Goal: Transaction & Acquisition: Obtain resource

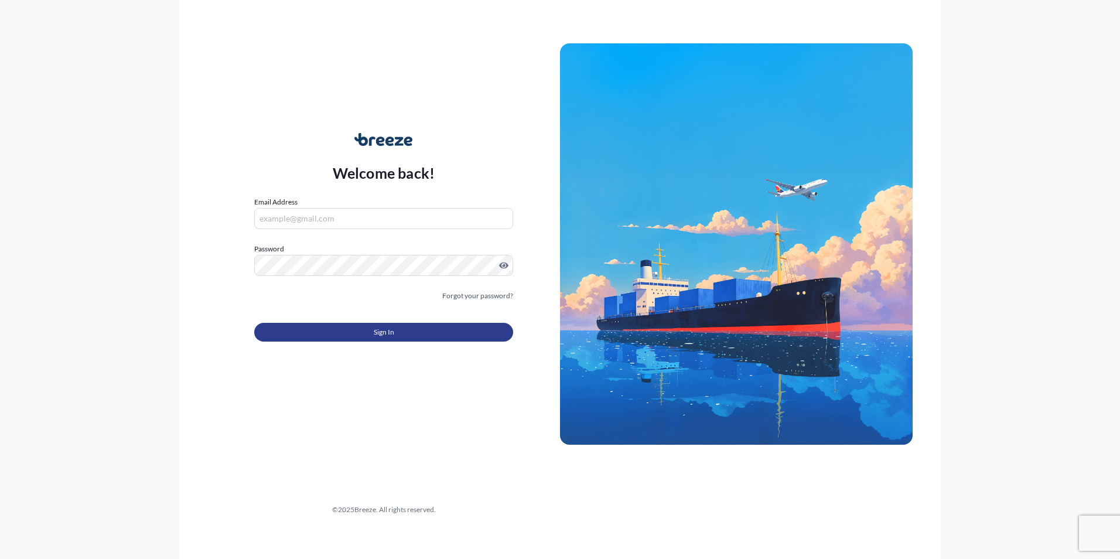
type input "[PERSON_NAME][EMAIL_ADDRESS][PERSON_NAME][DOMAIN_NAME]"
click at [409, 329] on button "Sign In" at bounding box center [383, 332] width 259 height 19
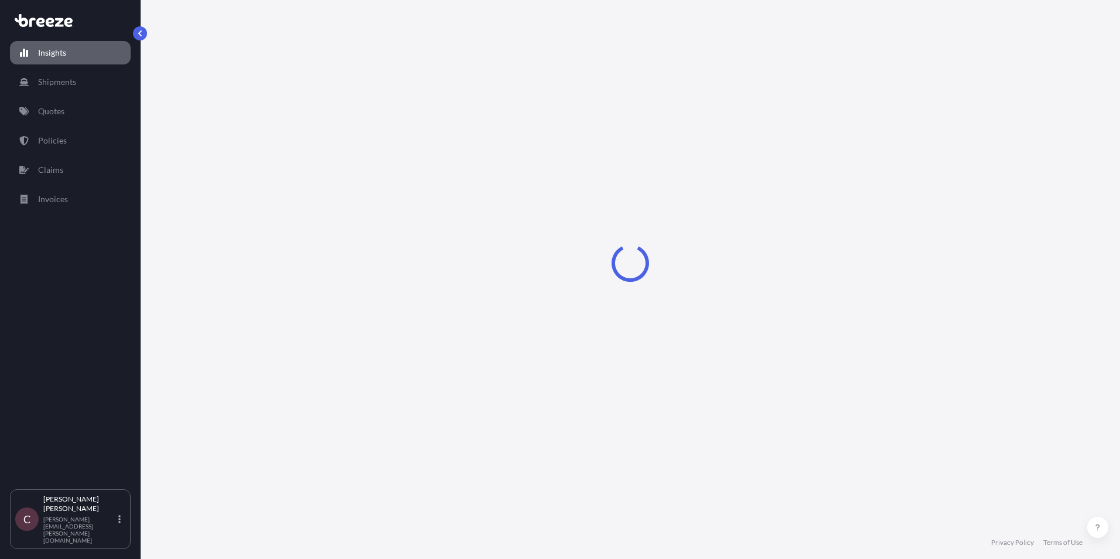
select select "2025"
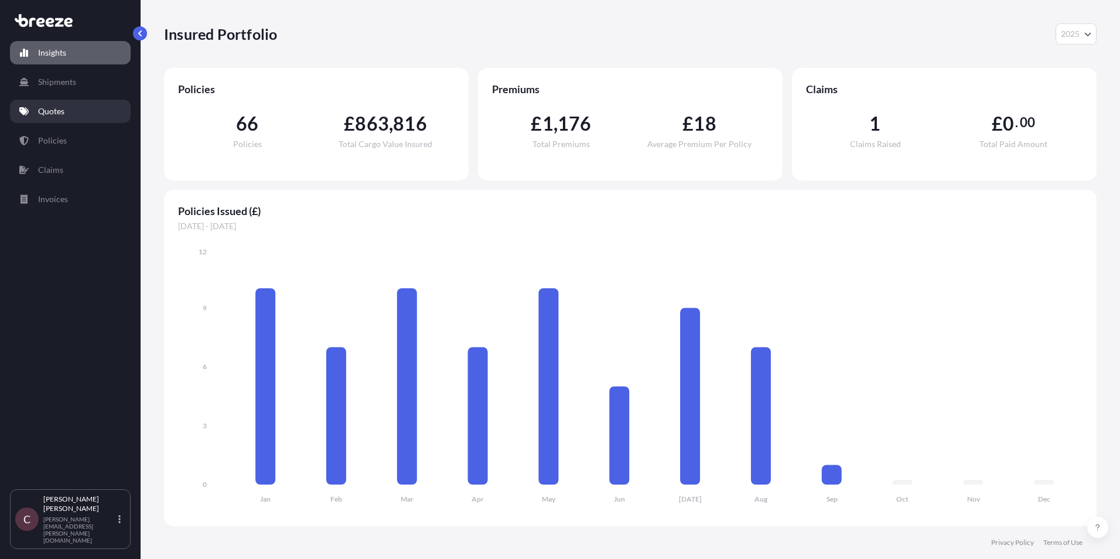
click at [71, 105] on link "Quotes" at bounding box center [70, 111] width 121 height 23
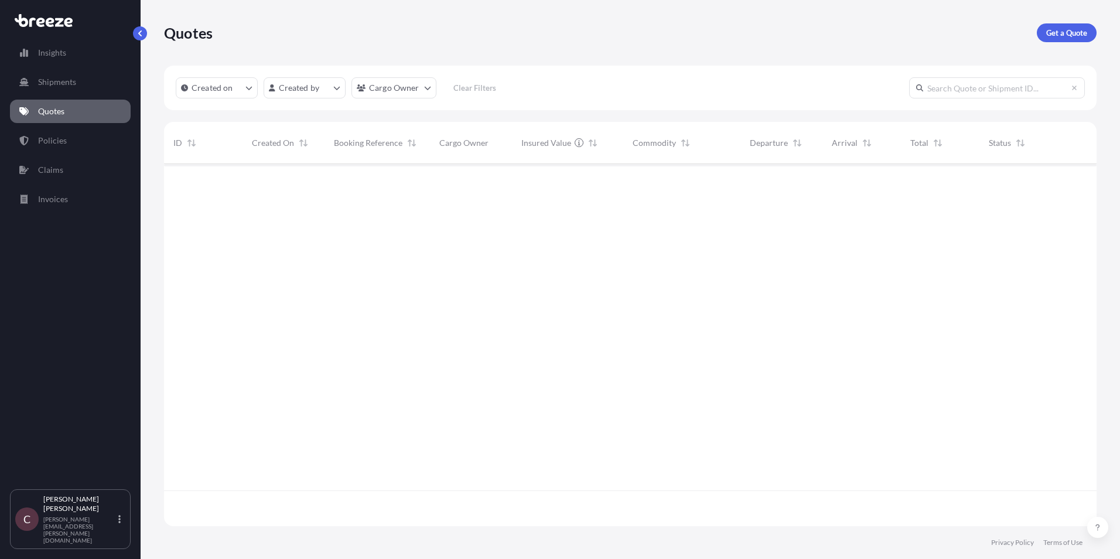
scroll to position [396, 924]
click at [247, 85] on icon "createdOn Filter options" at bounding box center [249, 87] width 7 height 7
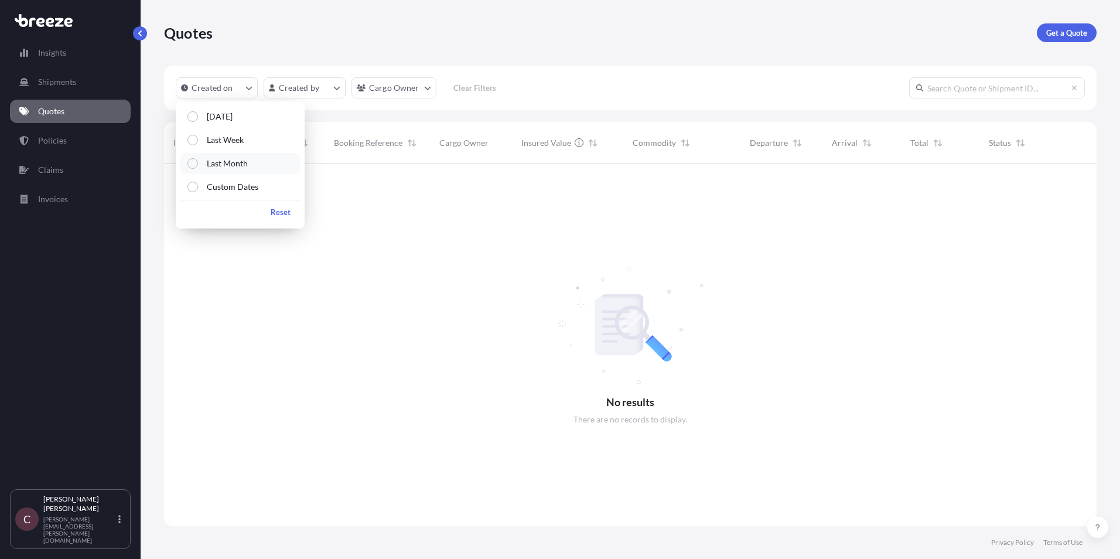
click at [198, 159] on label "Last Month" at bounding box center [223, 164] width 50 height 12
click at [192, 185] on div "Select Option" at bounding box center [193, 187] width 11 height 11
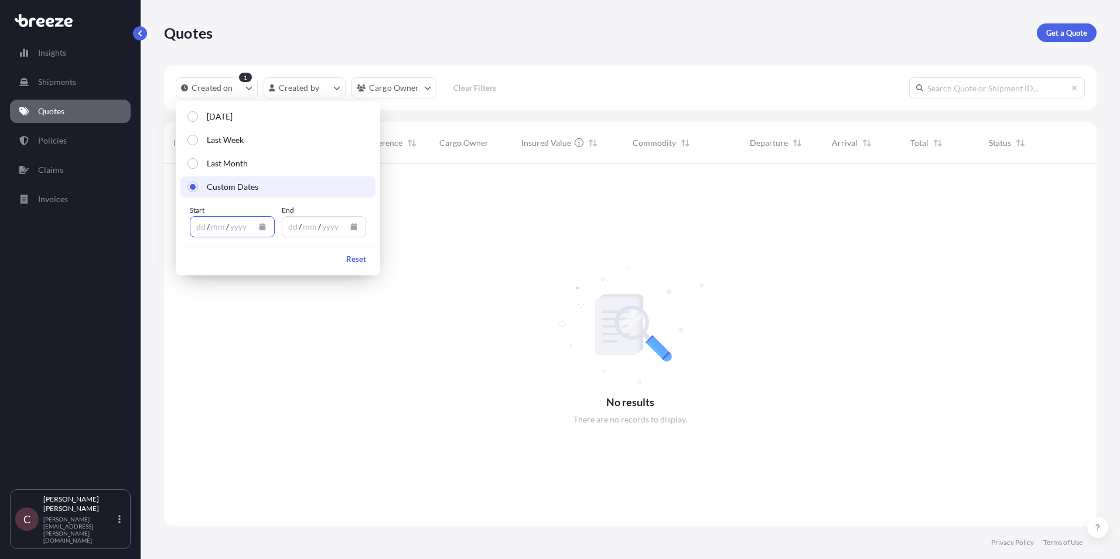
click at [258, 226] on button "Calendar" at bounding box center [262, 226] width 19 height 19
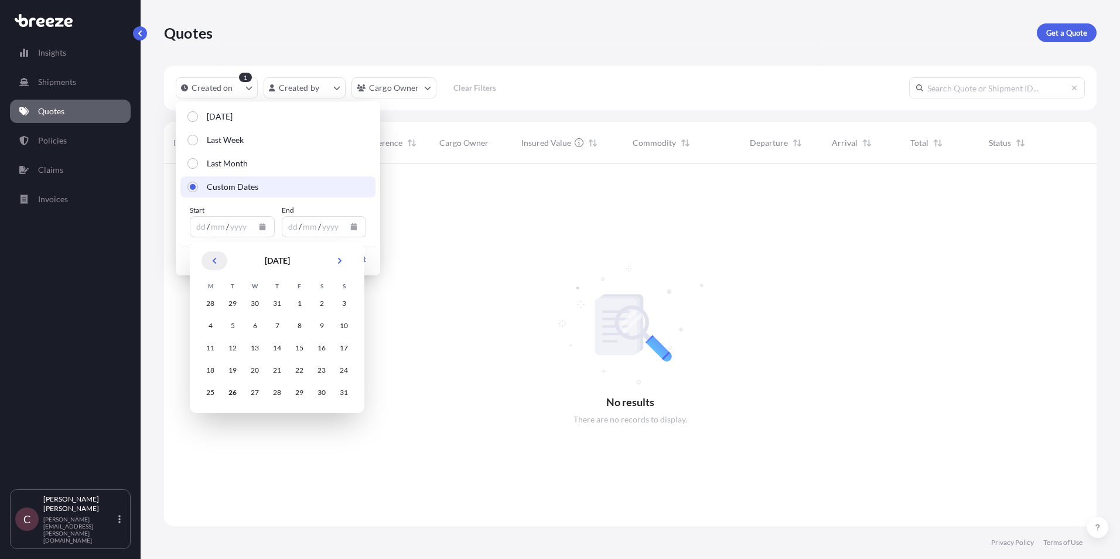
click at [220, 259] on button "Previous" at bounding box center [215, 260] width 26 height 19
click at [342, 308] on div "1" at bounding box center [343, 303] width 21 height 21
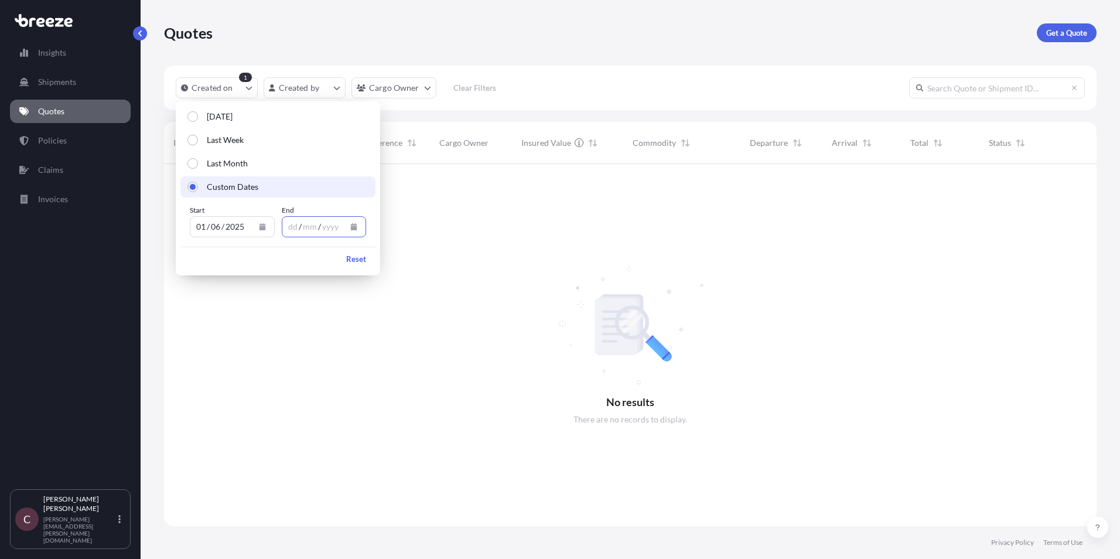
click at [355, 226] on icon "Calendar" at bounding box center [354, 226] width 6 height 7
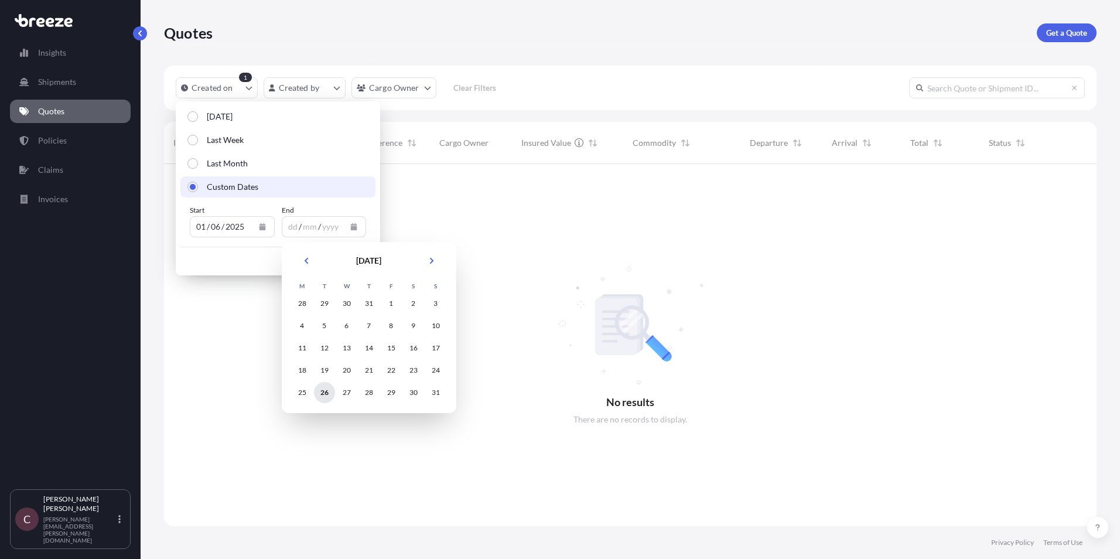
click at [322, 386] on div "26" at bounding box center [324, 392] width 21 height 21
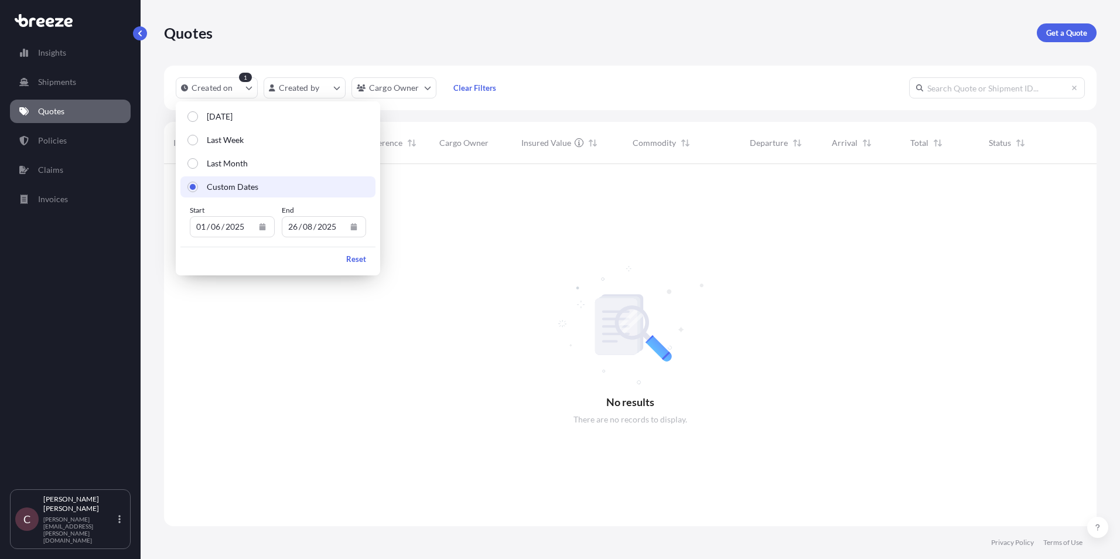
click at [437, 278] on div at bounding box center [630, 345] width 933 height 362
click at [362, 257] on p "Reset" at bounding box center [356, 259] width 20 height 12
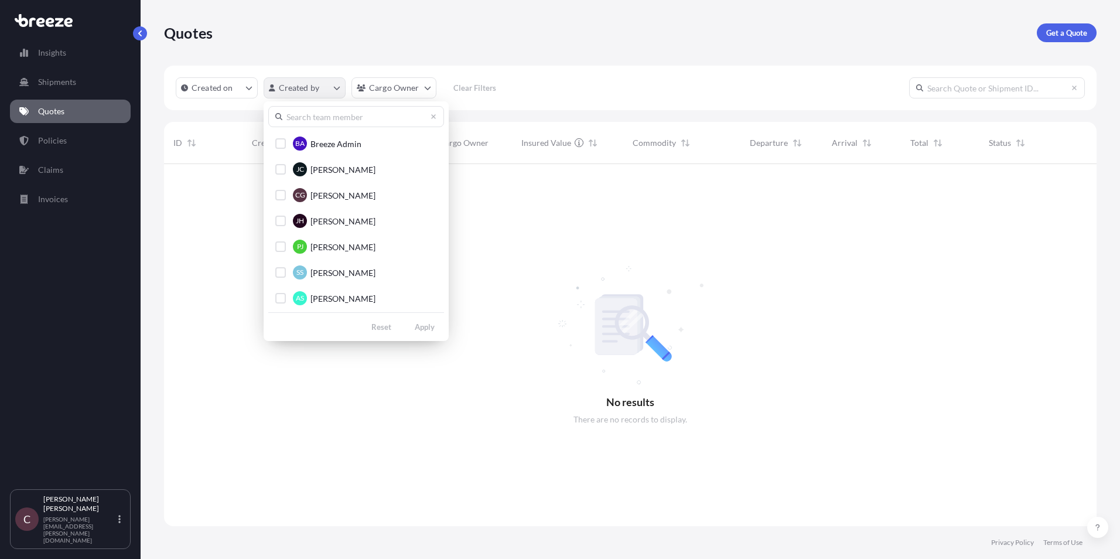
click at [330, 87] on html "Insights Shipments Quotes Policies Claims Invoices C [PERSON_NAME] [PERSON_NAME…" at bounding box center [560, 279] width 1120 height 559
click at [281, 195] on div "Select Option" at bounding box center [280, 195] width 11 height 11
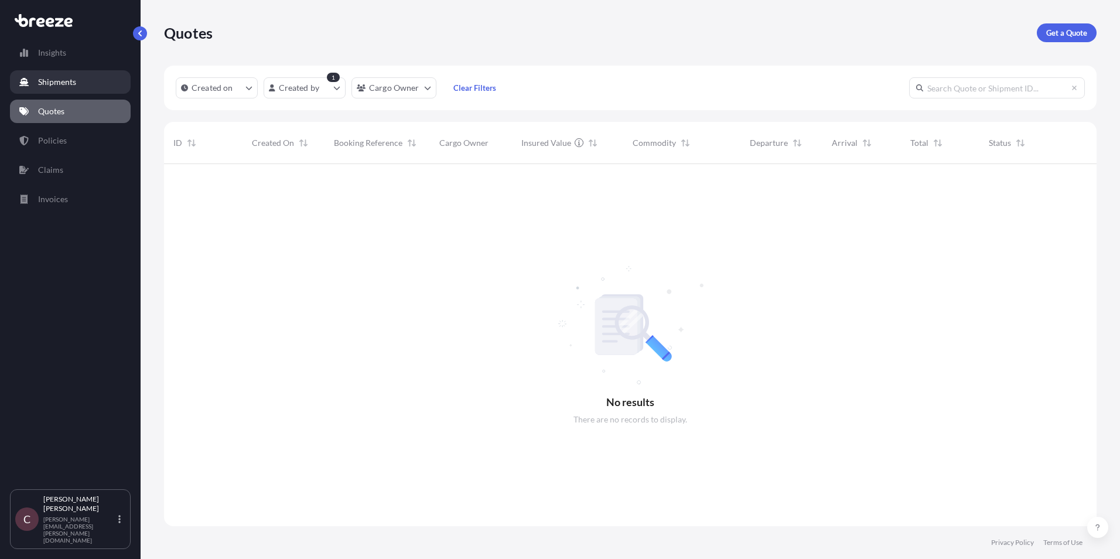
click at [73, 79] on p "Shipments" at bounding box center [57, 82] width 38 height 12
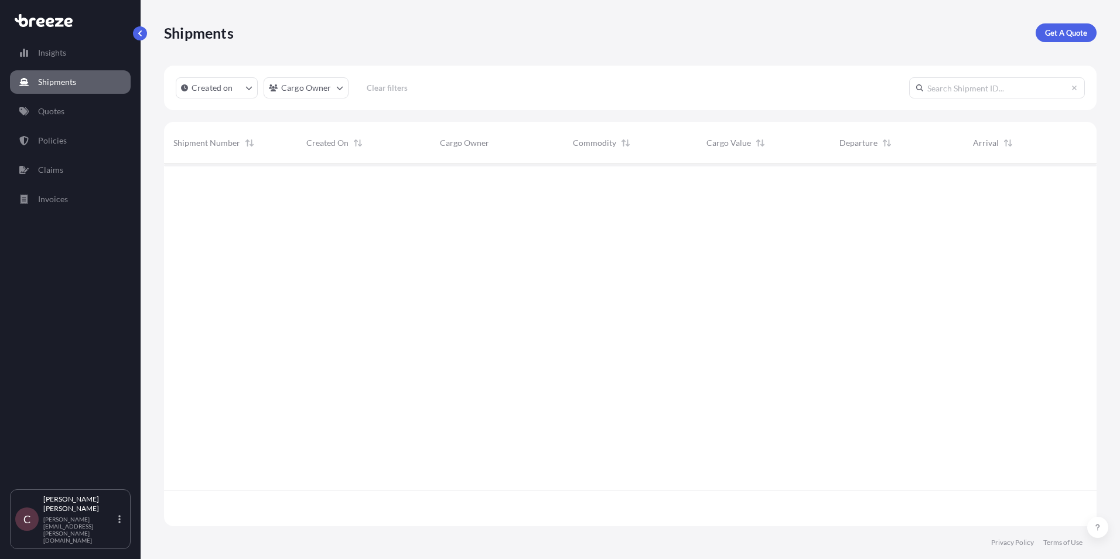
scroll to position [360, 924]
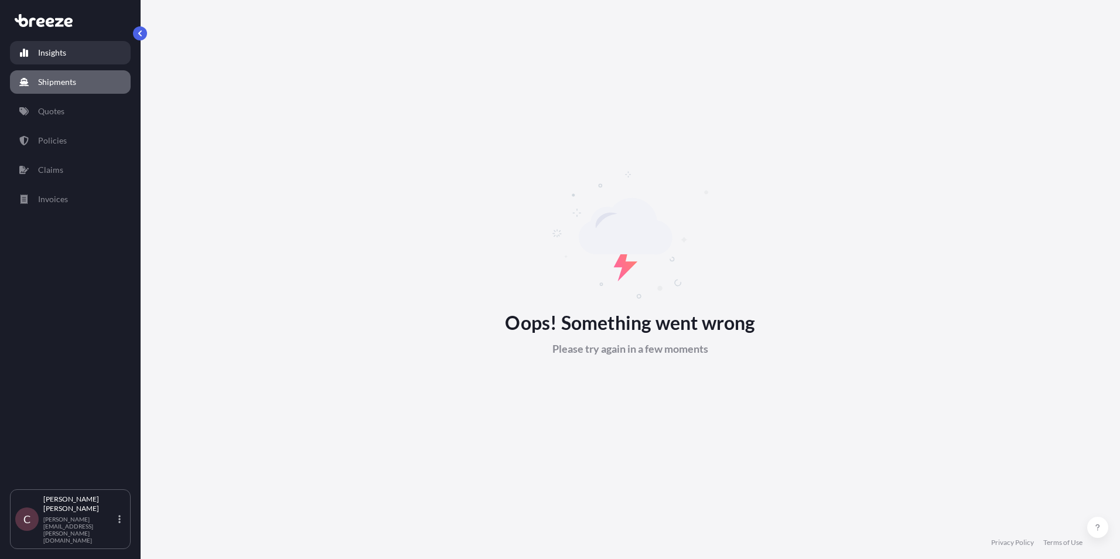
click at [59, 53] on p "Insights" at bounding box center [52, 53] width 28 height 12
select select "2025"
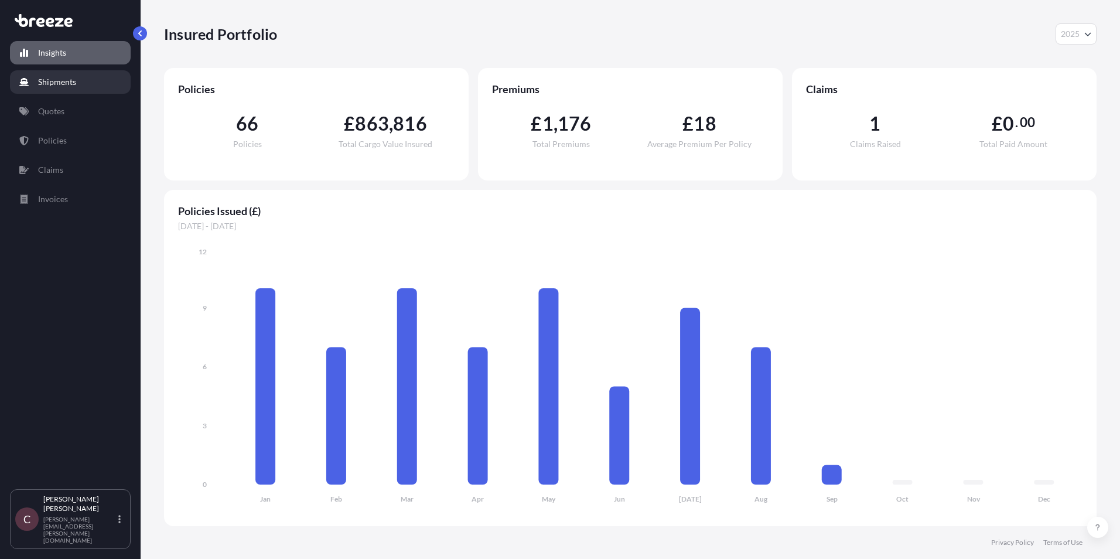
click at [58, 79] on p "Shipments" at bounding box center [57, 82] width 38 height 12
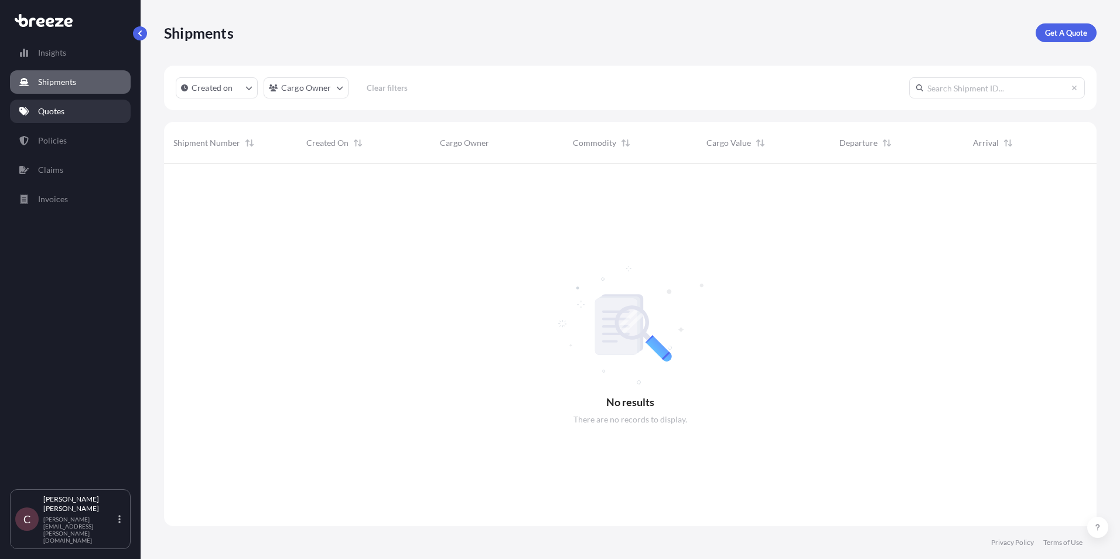
scroll to position [396, 924]
click at [52, 137] on p "Policies" at bounding box center [52, 141] width 29 height 12
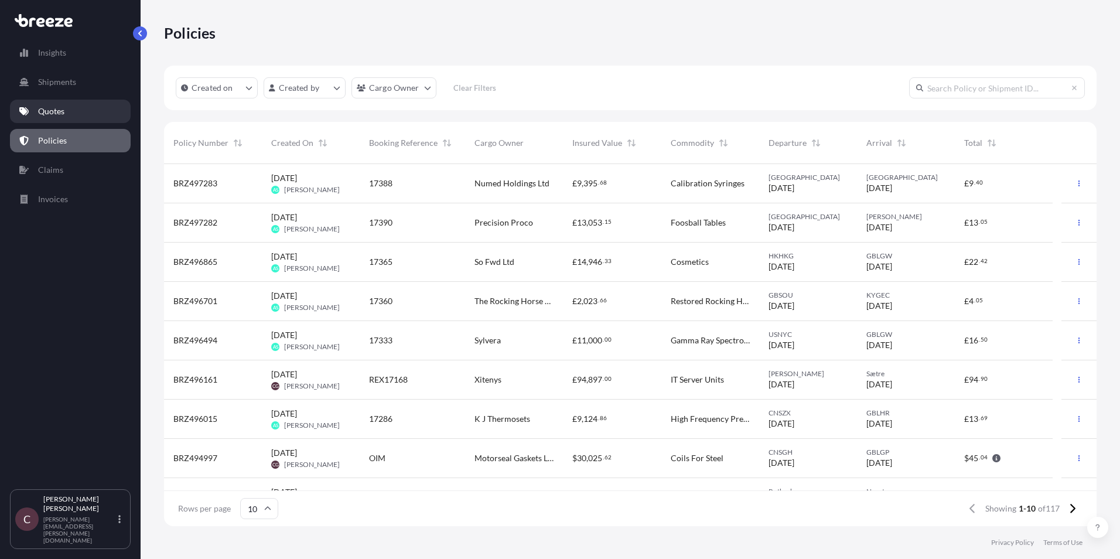
click at [66, 115] on link "Quotes" at bounding box center [70, 111] width 121 height 23
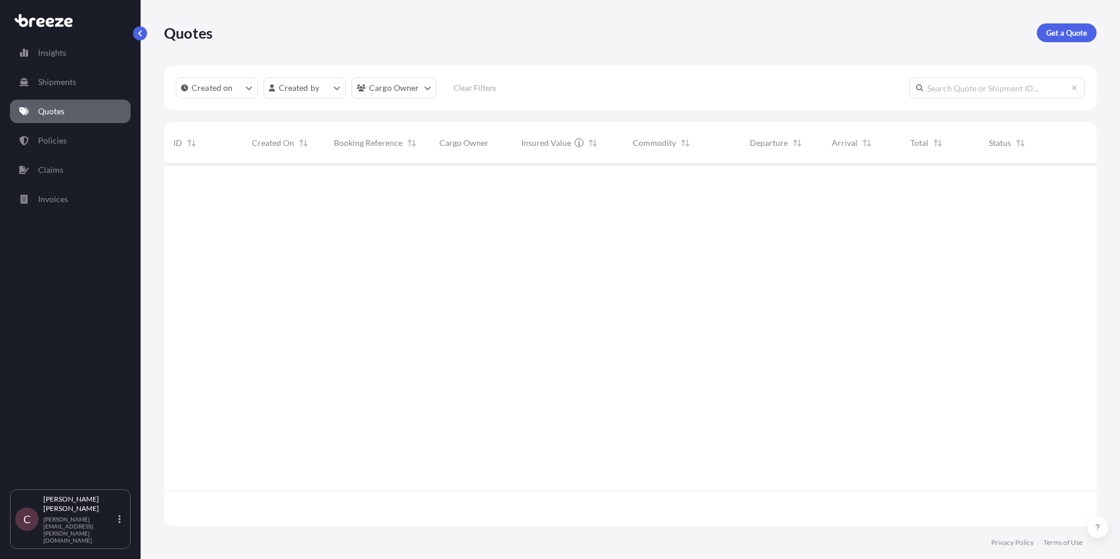
scroll to position [396, 924]
click at [1073, 30] on p "Get a Quote" at bounding box center [1067, 33] width 41 height 12
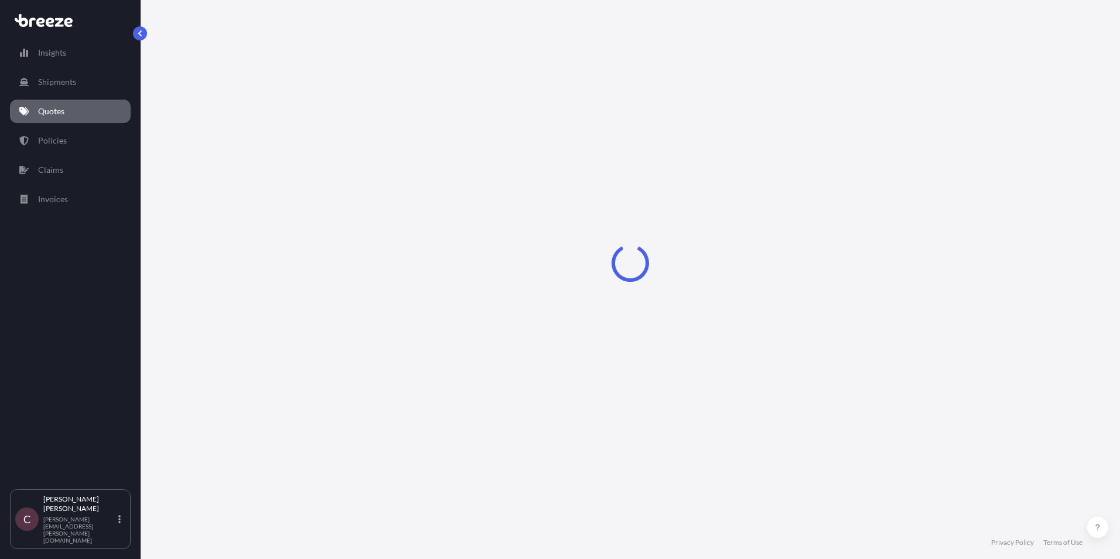
select select "Sea"
select select "1"
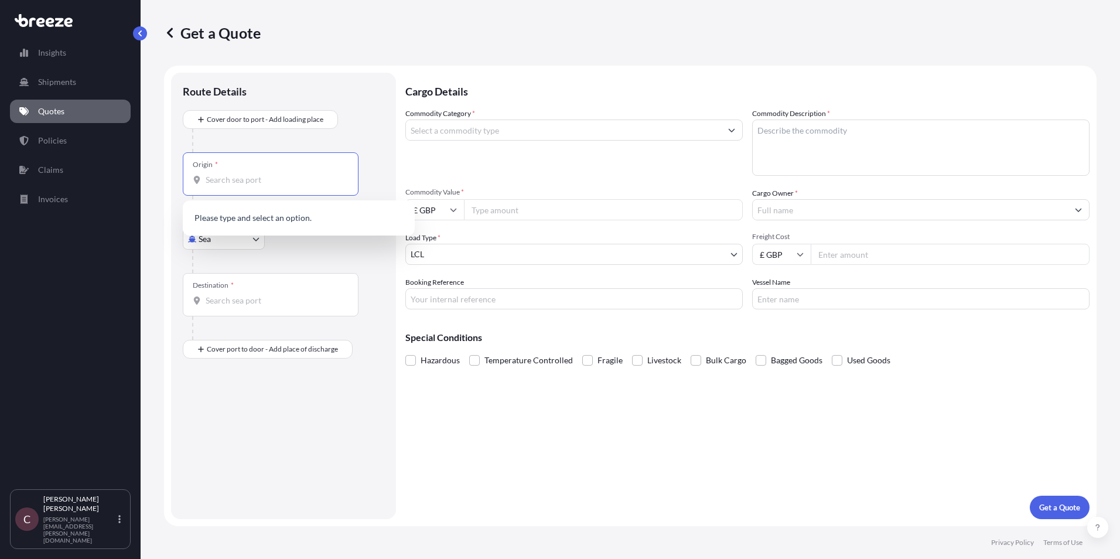
click at [229, 184] on input "Origin *" at bounding box center [275, 180] width 138 height 12
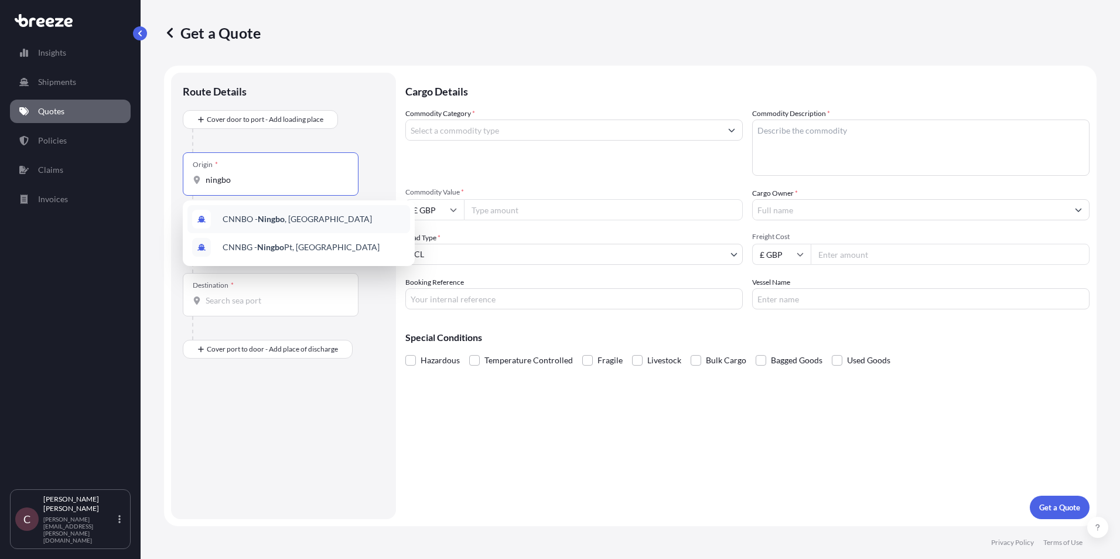
click at [262, 224] on span "CNNBO - Ningbo , [GEOGRAPHIC_DATA]" at bounding box center [297, 219] width 149 height 12
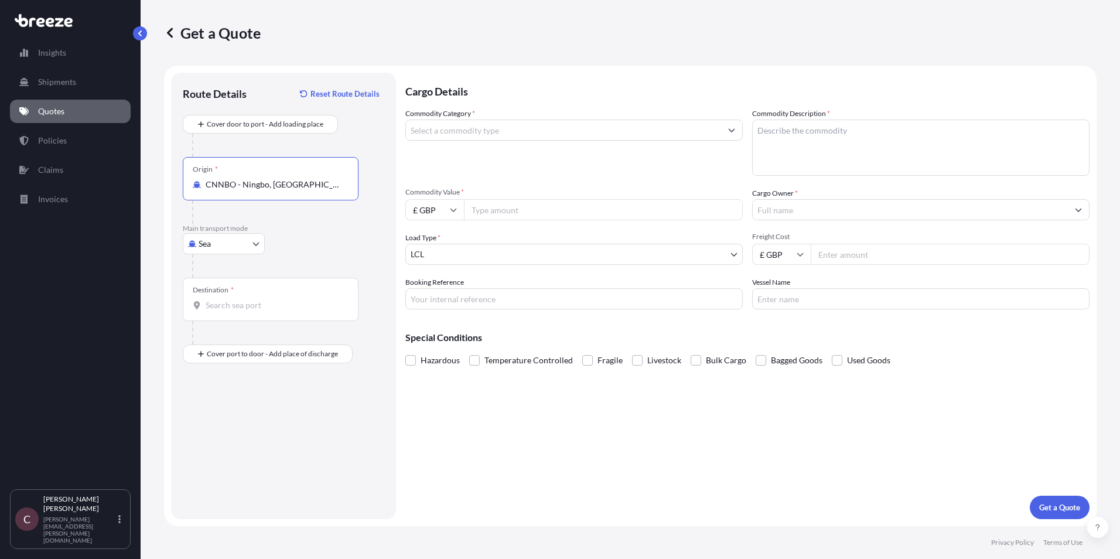
type input "CNNBO - Ningbo, [GEOGRAPHIC_DATA]"
click at [233, 309] on input "Destination *" at bounding box center [275, 305] width 138 height 12
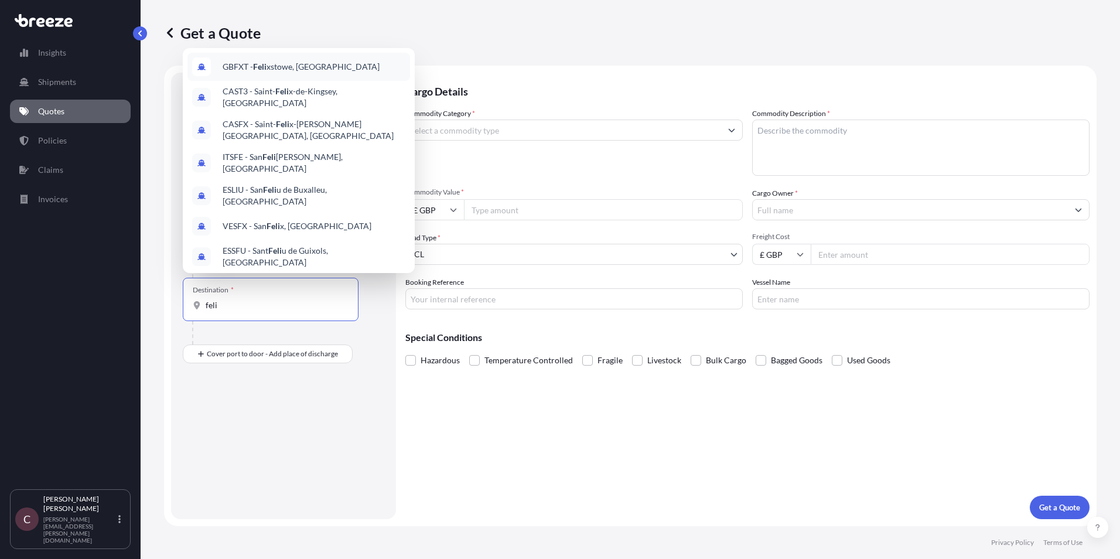
click at [308, 72] on span "GBFXT - Feli xstowe, [GEOGRAPHIC_DATA]" at bounding box center [301, 67] width 157 height 12
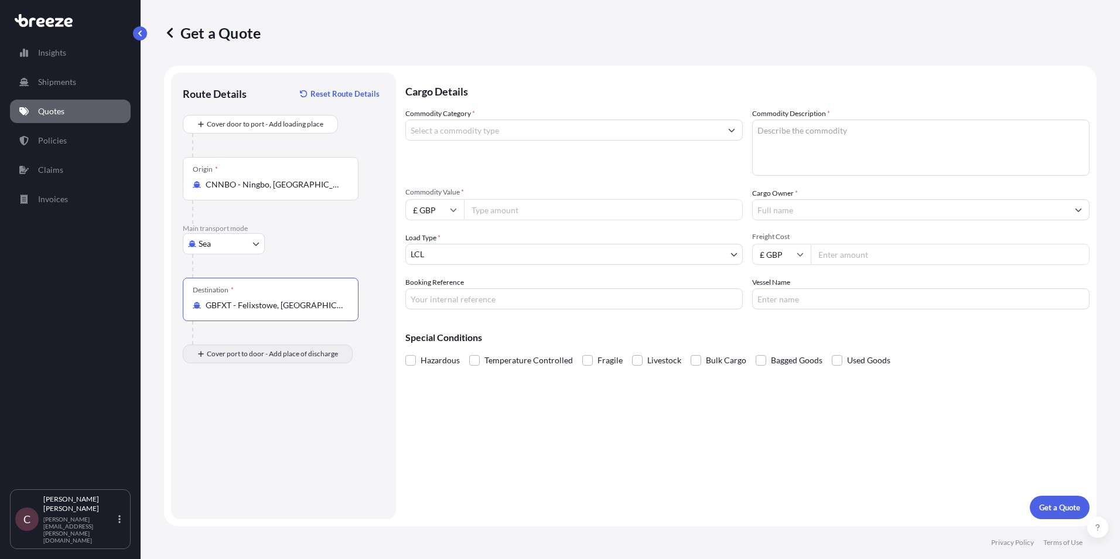
type input "GBFXT - Felixstowe, [GEOGRAPHIC_DATA]"
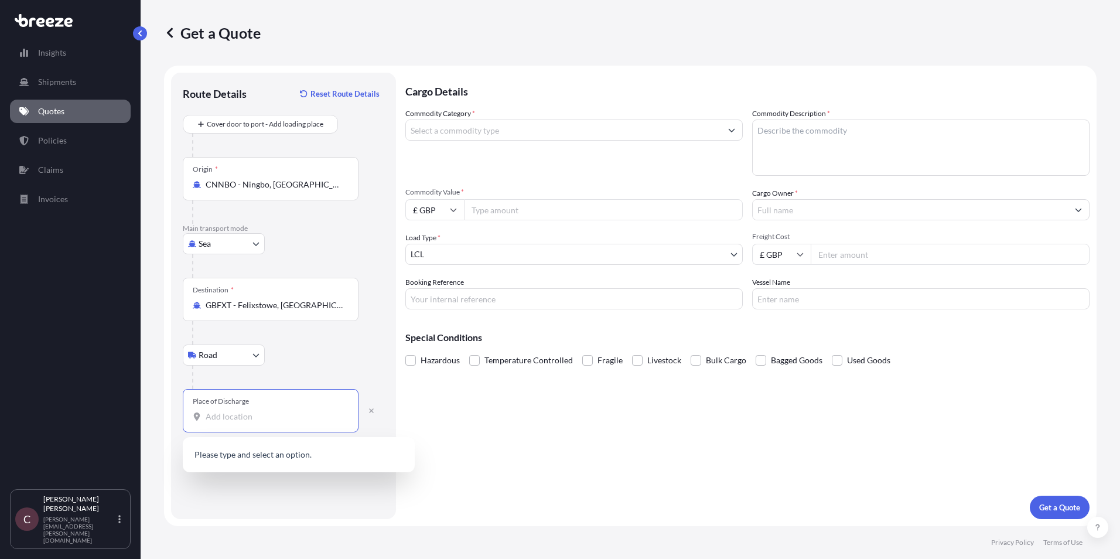
click at [238, 421] on input "Place of Discharge" at bounding box center [275, 417] width 138 height 12
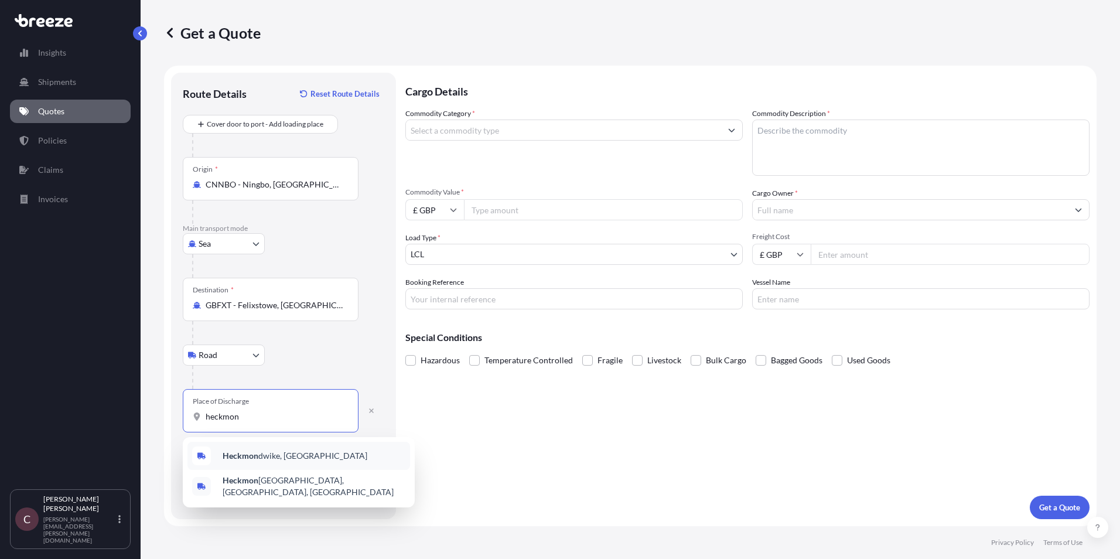
click at [270, 452] on span "[PERSON_NAME], [GEOGRAPHIC_DATA]" at bounding box center [295, 456] width 145 height 12
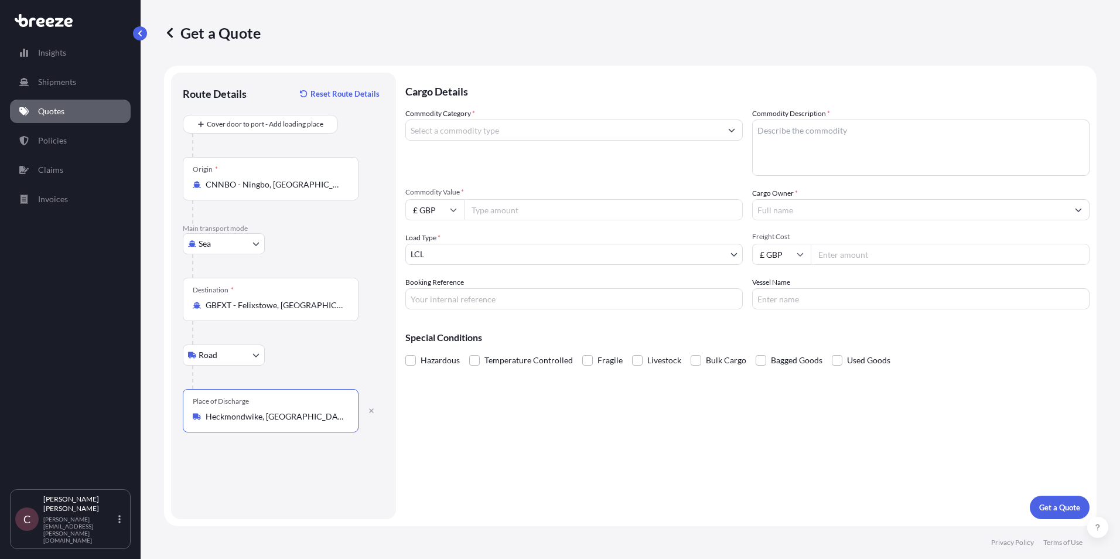
type input "Heckmondwike, [GEOGRAPHIC_DATA]"
click at [513, 132] on input "Commodity Category *" at bounding box center [563, 130] width 315 height 21
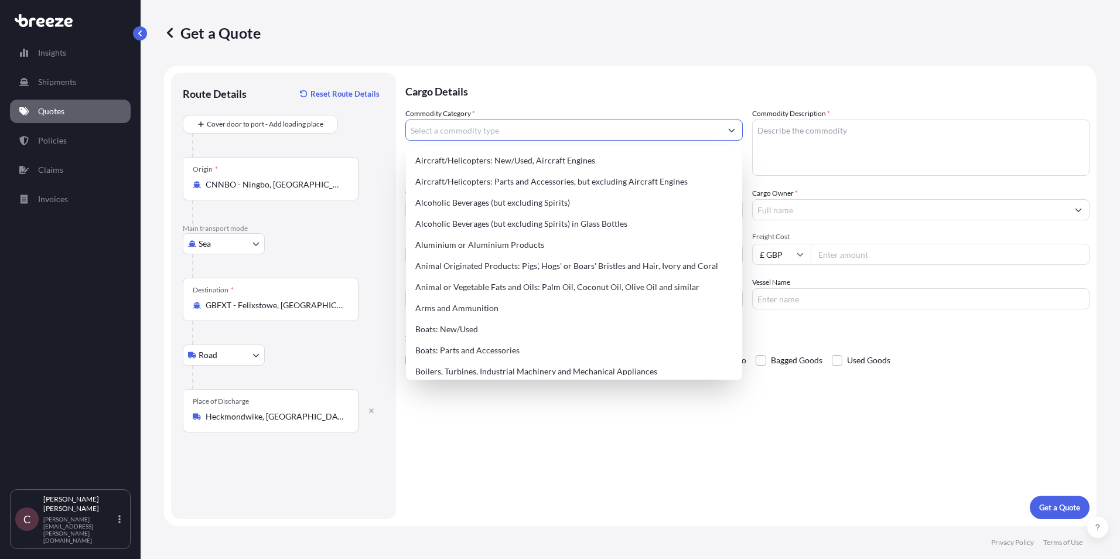
click at [501, 135] on input "Commodity Category *" at bounding box center [563, 130] width 315 height 21
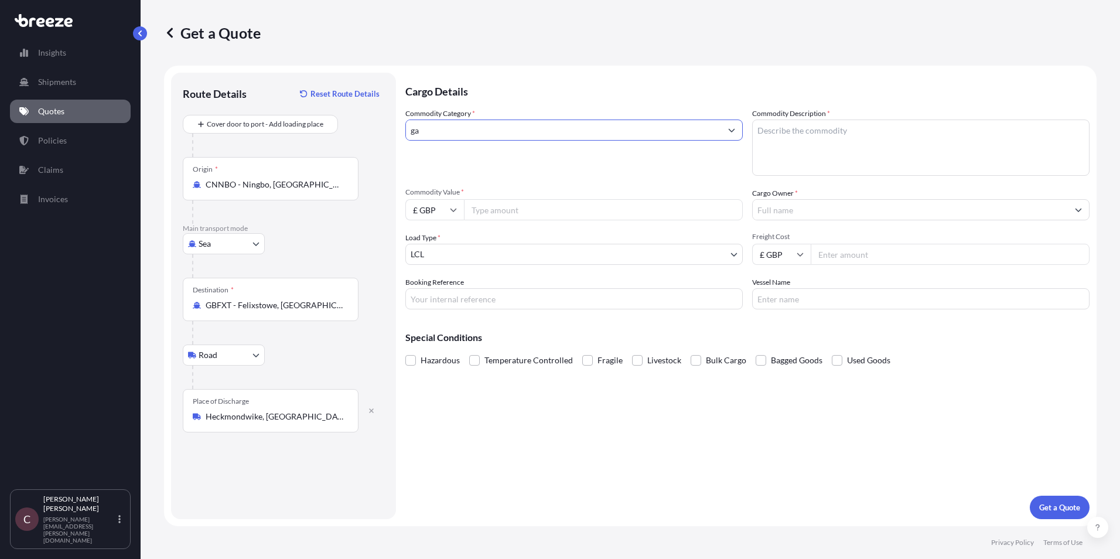
type input "g"
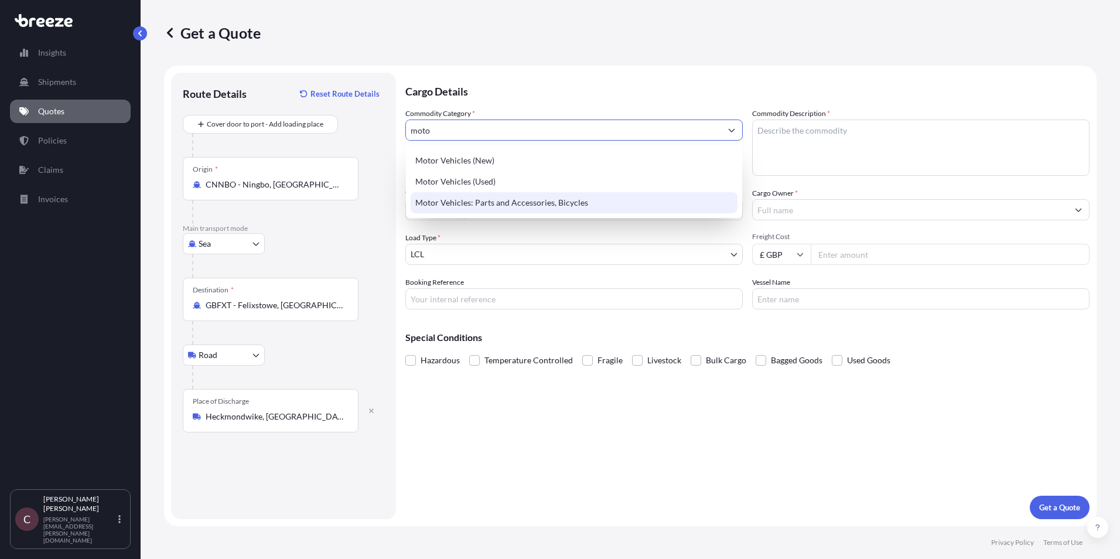
click at [502, 202] on div "Motor Vehicles: Parts and Accessories, Bicycles" at bounding box center [574, 202] width 327 height 21
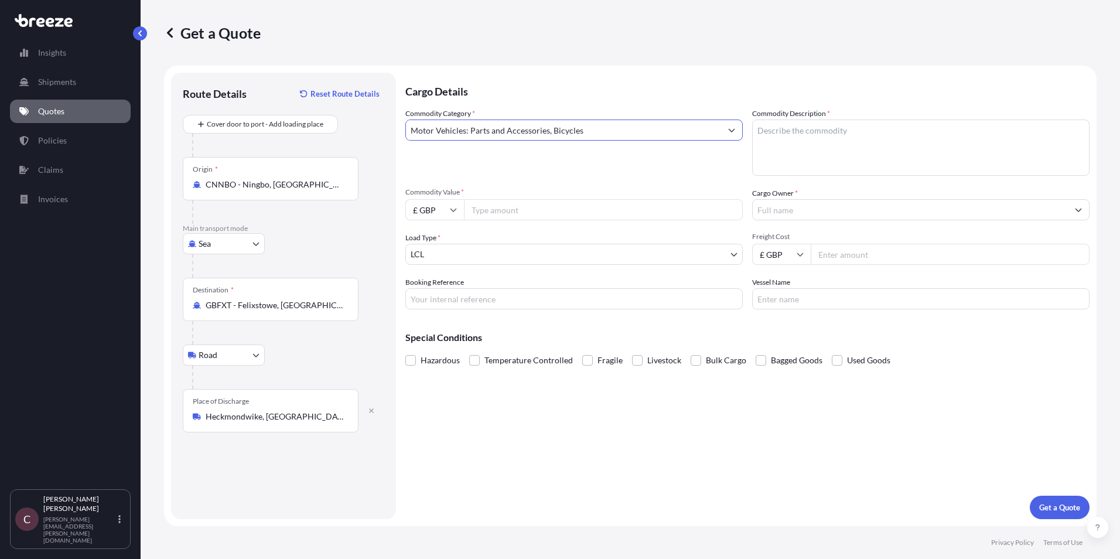
type input "Motor Vehicles: Parts and Accessories, Bicycles"
click at [523, 214] on input "Commodity Value *" at bounding box center [603, 209] width 279 height 21
click at [843, 137] on textarea "Commodity Description *" at bounding box center [921, 148] width 338 height 56
type textarea "Gaskets"
click at [843, 137] on textarea "Gaskets" at bounding box center [921, 148] width 338 height 56
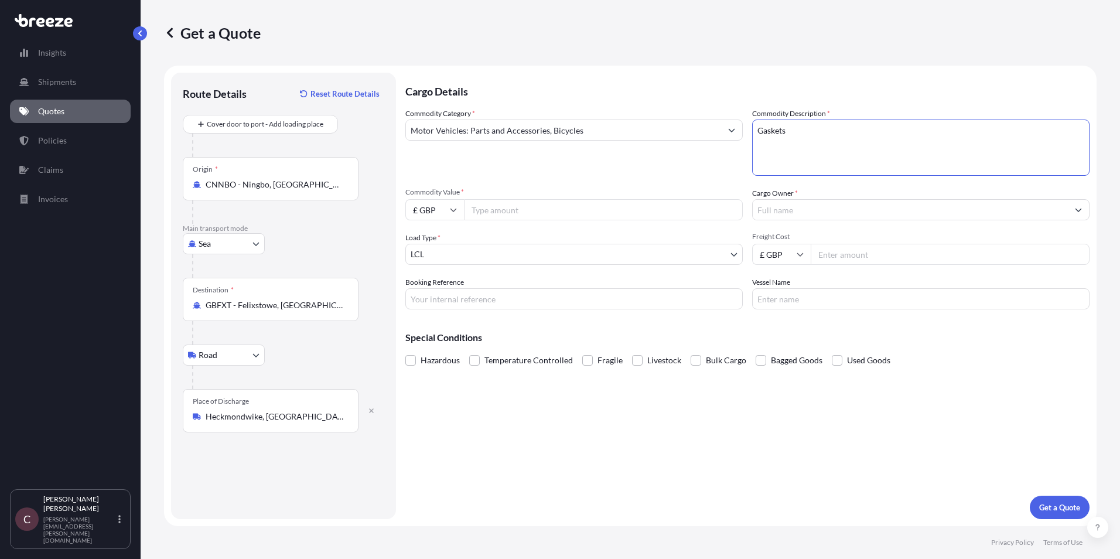
click at [483, 214] on input "Commodity Value *" at bounding box center [603, 209] width 279 height 21
type input "5157.00"
click at [472, 294] on input "Booking Reference" at bounding box center [574, 298] width 338 height 21
type input "OIM17136"
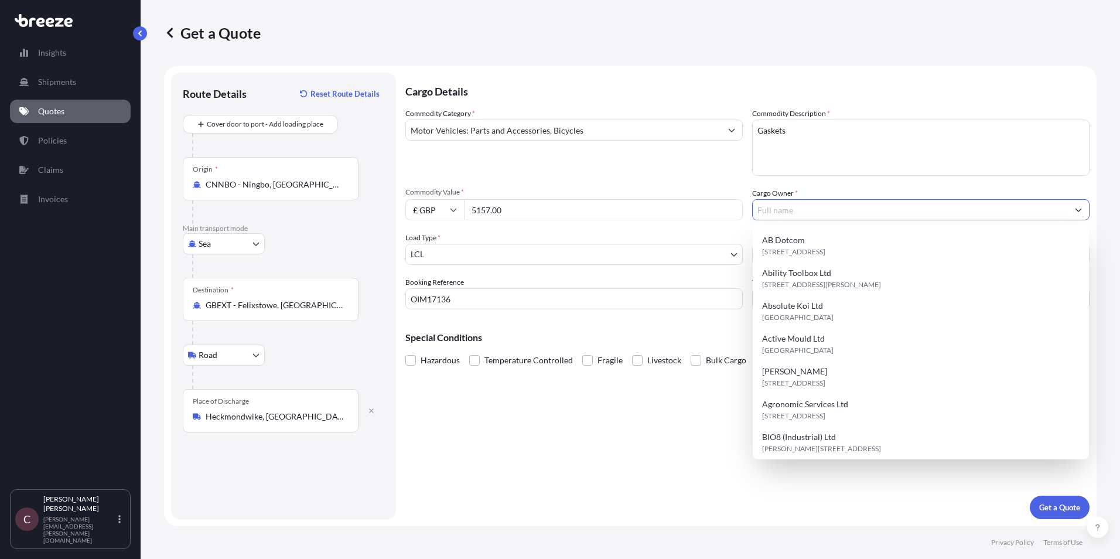
click at [787, 208] on input "Cargo Owner *" at bounding box center [910, 209] width 315 height 21
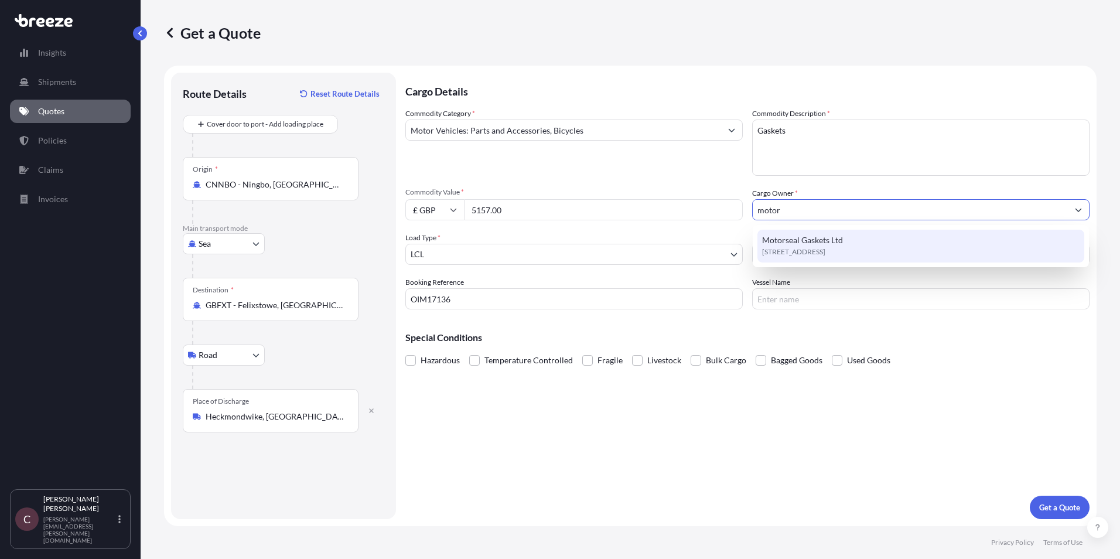
click at [800, 244] on span "Motorseal Gaskets Ltd" at bounding box center [802, 240] width 81 height 12
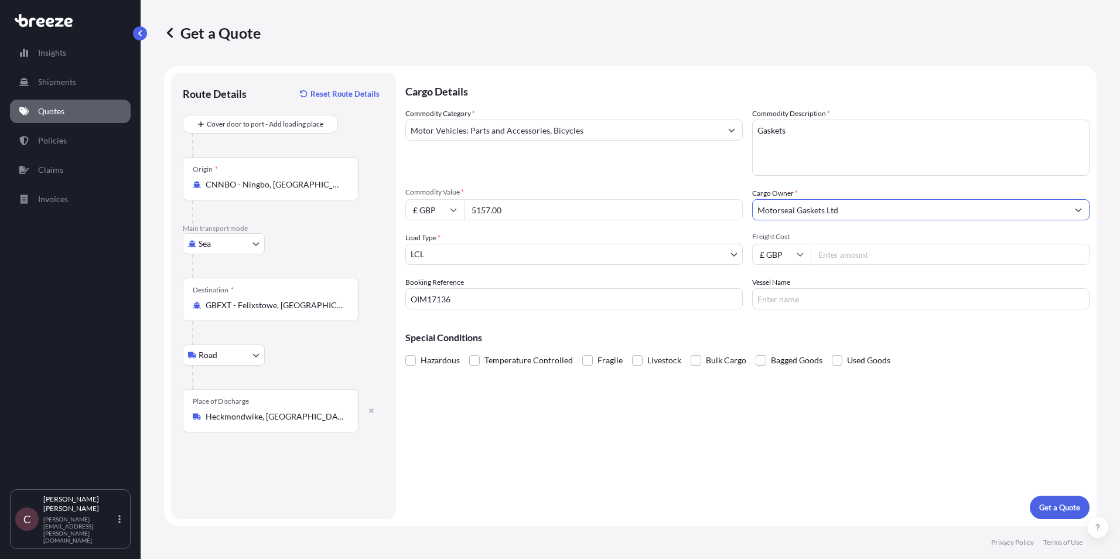
type input "Motorseal Gaskets Ltd"
click at [852, 257] on input "Freight Cost" at bounding box center [950, 254] width 279 height 21
type input "7"
type input "835.72"
click at [802, 294] on input "Vessel Name" at bounding box center [921, 298] width 338 height 21
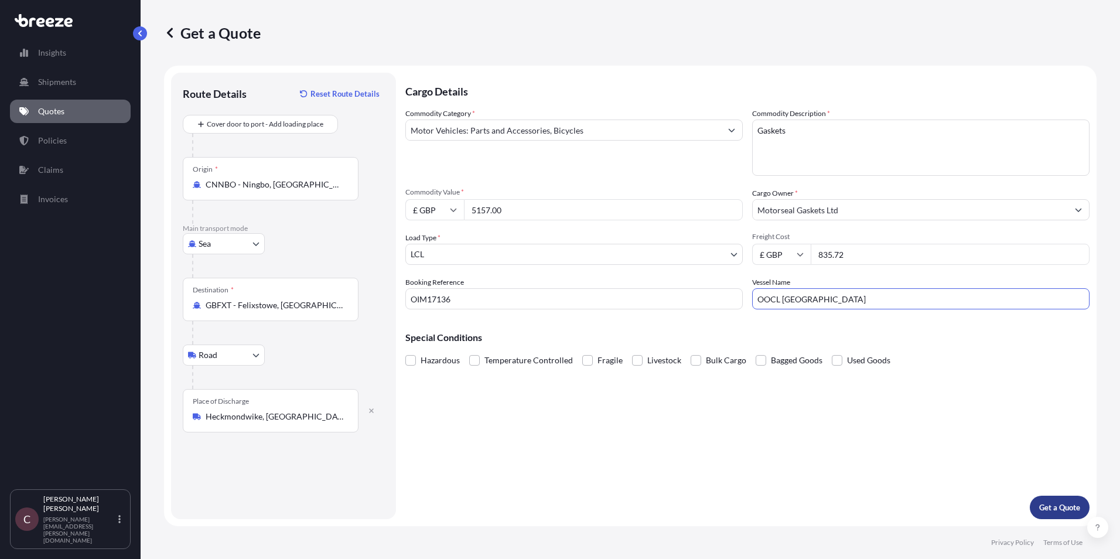
type input "OOCL [GEOGRAPHIC_DATA]"
click at [1059, 502] on p "Get a Quote" at bounding box center [1060, 508] width 41 height 12
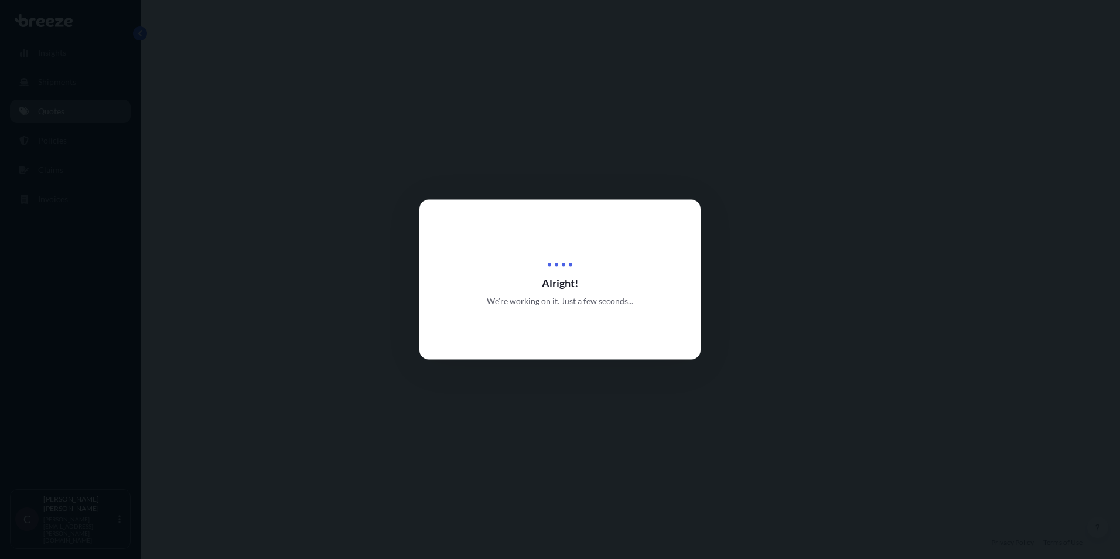
select select "Sea"
select select "Road"
select select "1"
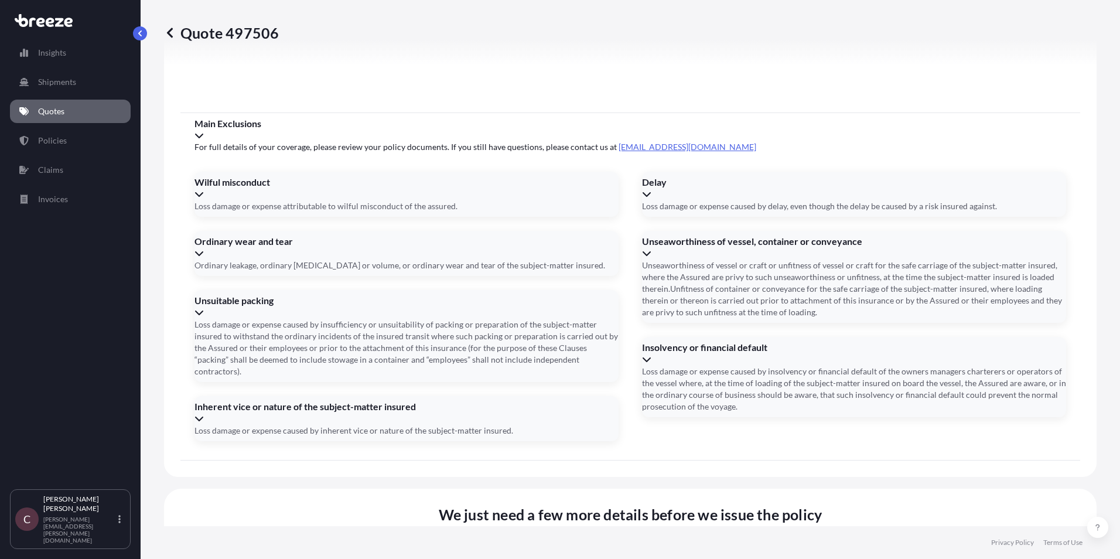
scroll to position [1395, 0]
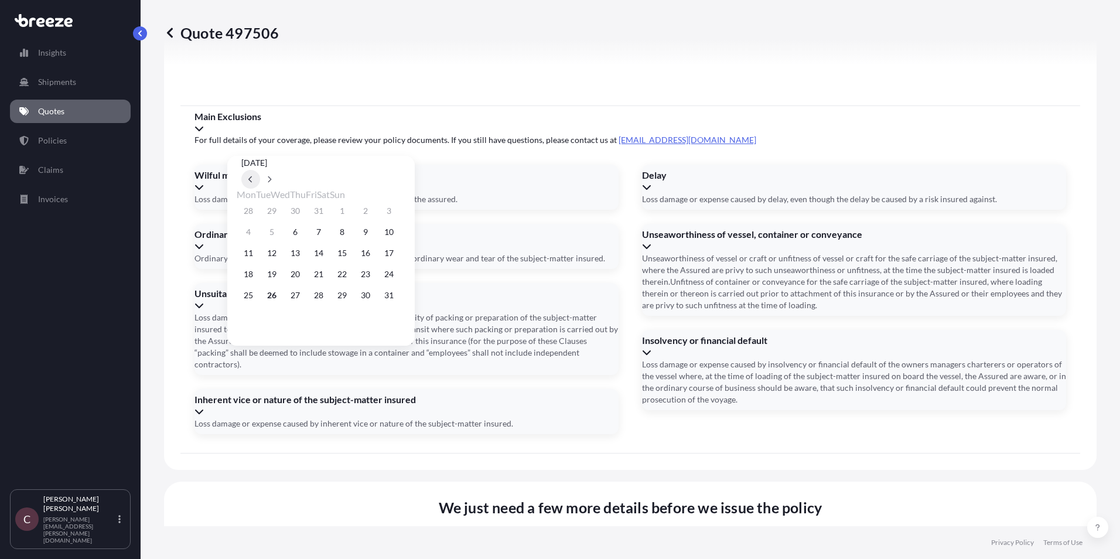
click at [253, 176] on icon at bounding box center [250, 179] width 5 height 7
click at [360, 235] on div "7 8 9 10 11 12 13" at bounding box center [321, 231] width 169 height 21
click at [357, 237] on div "7 8 9 10 11 12 13" at bounding box center [321, 231] width 169 height 21
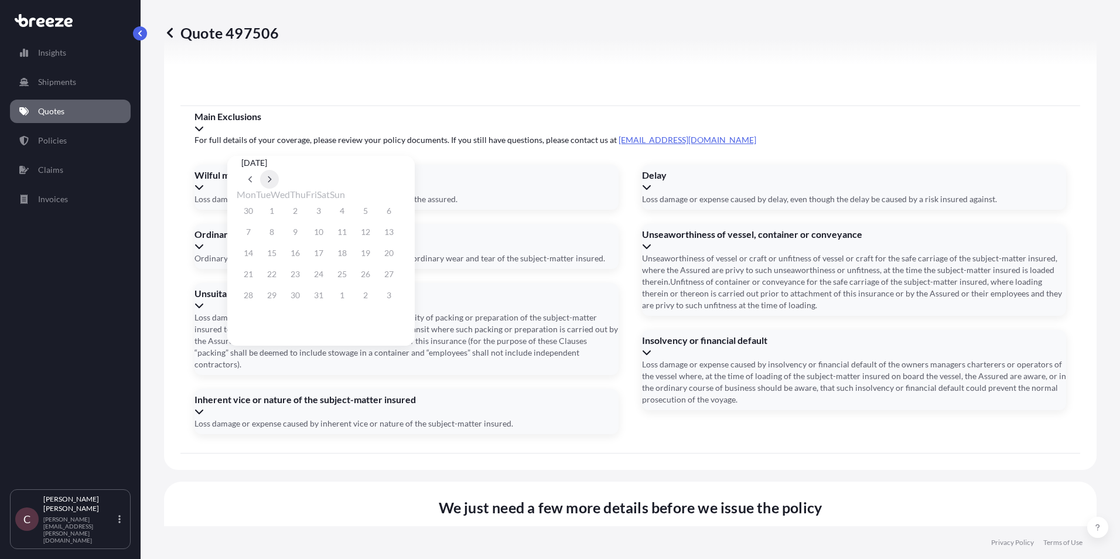
click at [279, 170] on button at bounding box center [269, 179] width 19 height 19
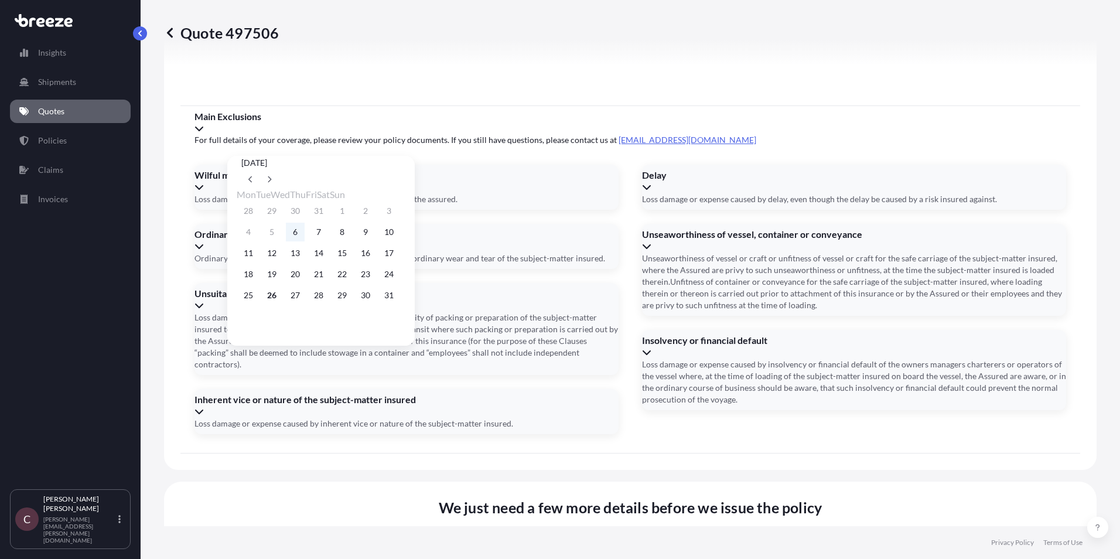
click at [302, 234] on button "6" at bounding box center [295, 232] width 19 height 19
type input "[DATE]"
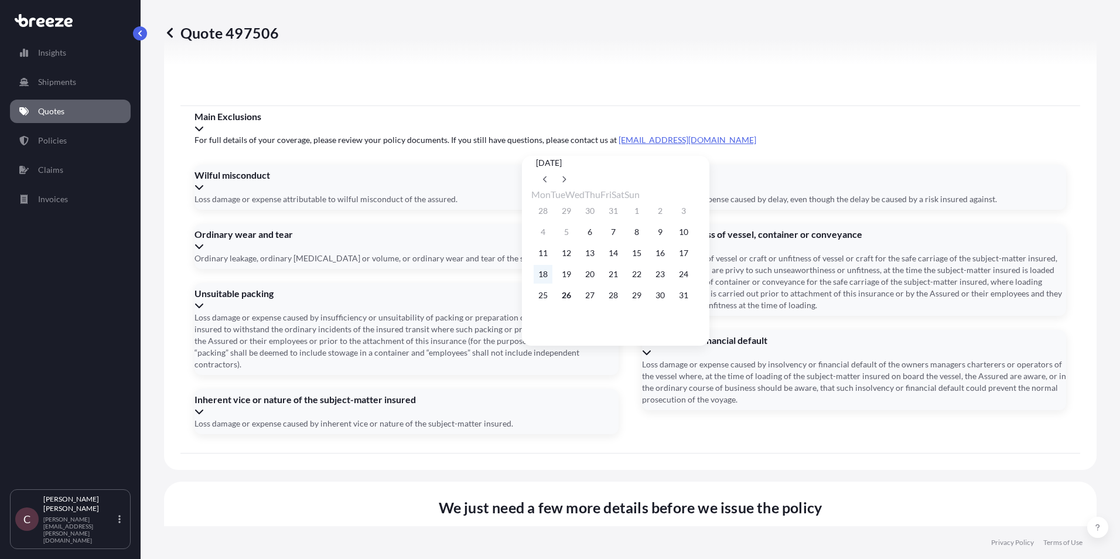
click at [544, 278] on button "18" at bounding box center [543, 274] width 19 height 19
type input "[DATE]"
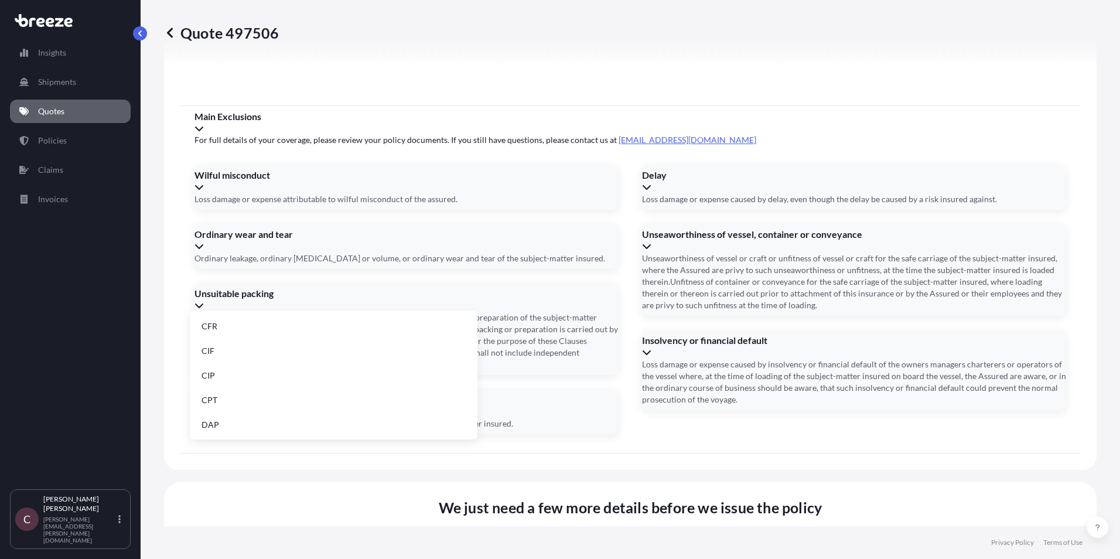
click at [351, 429] on li "DAP" at bounding box center [334, 425] width 278 height 22
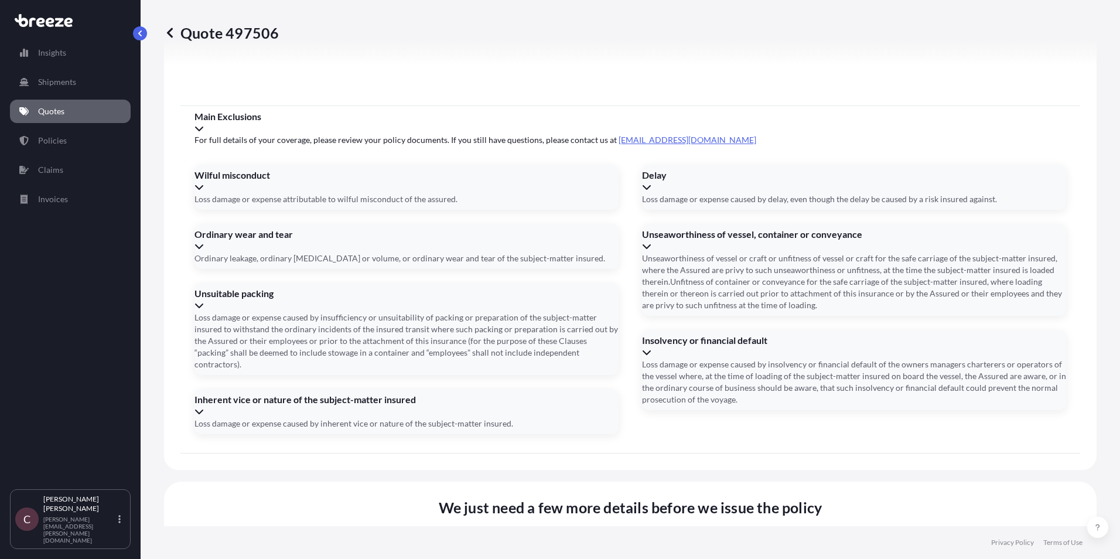
type input "CMAU3386290"
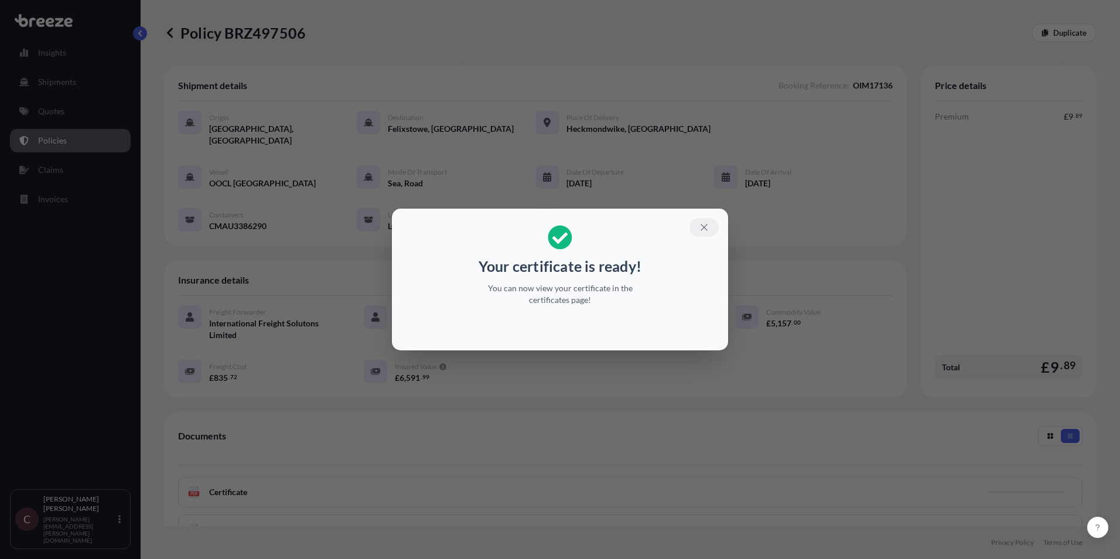
click at [709, 230] on icon "button" at bounding box center [704, 227] width 11 height 11
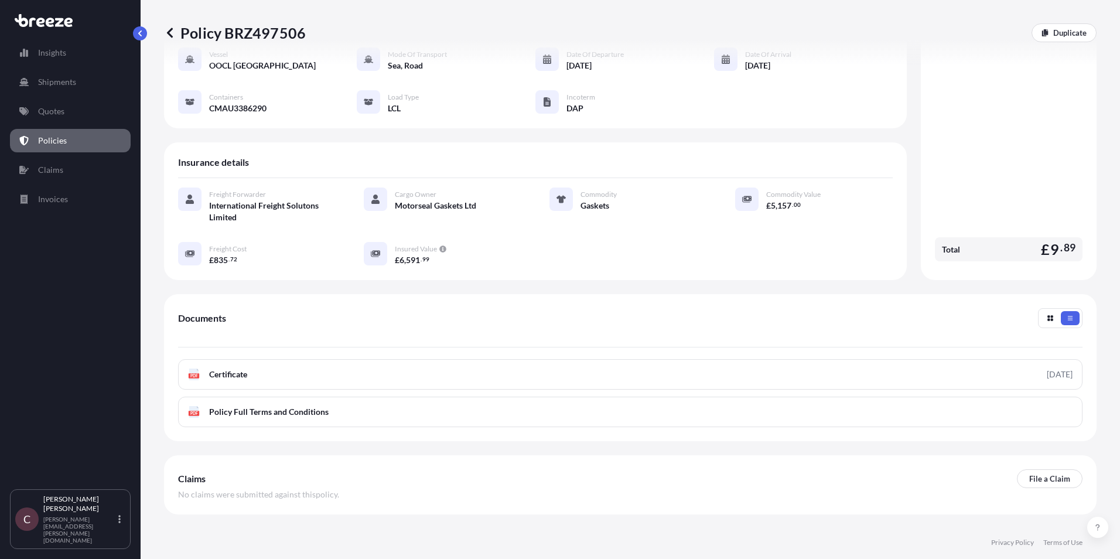
scroll to position [146, 0]
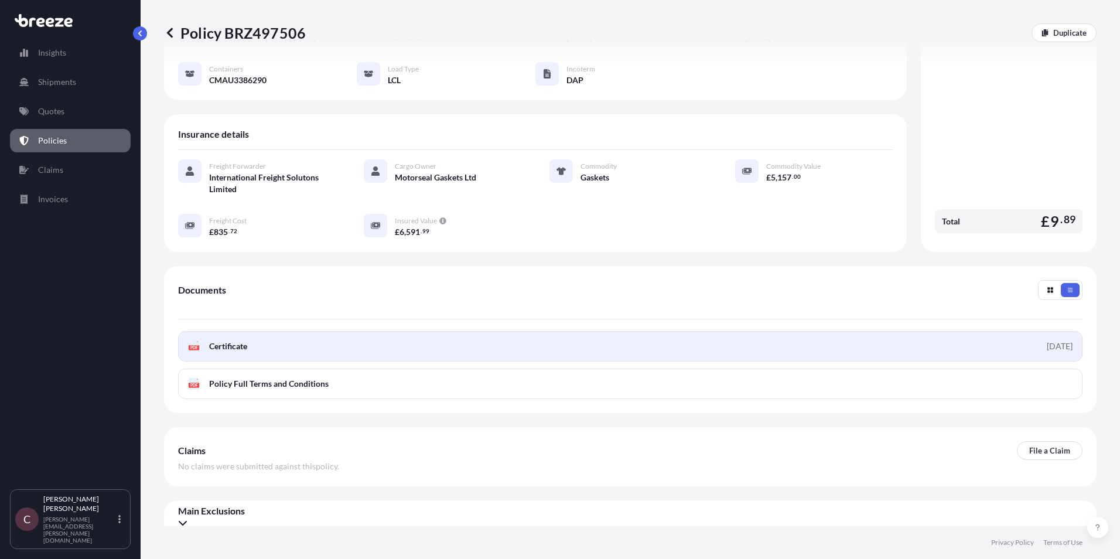
click at [1018, 331] on link "PDF Certificate [DATE]" at bounding box center [630, 346] width 905 height 30
